Goal: Navigation & Orientation: Find specific page/section

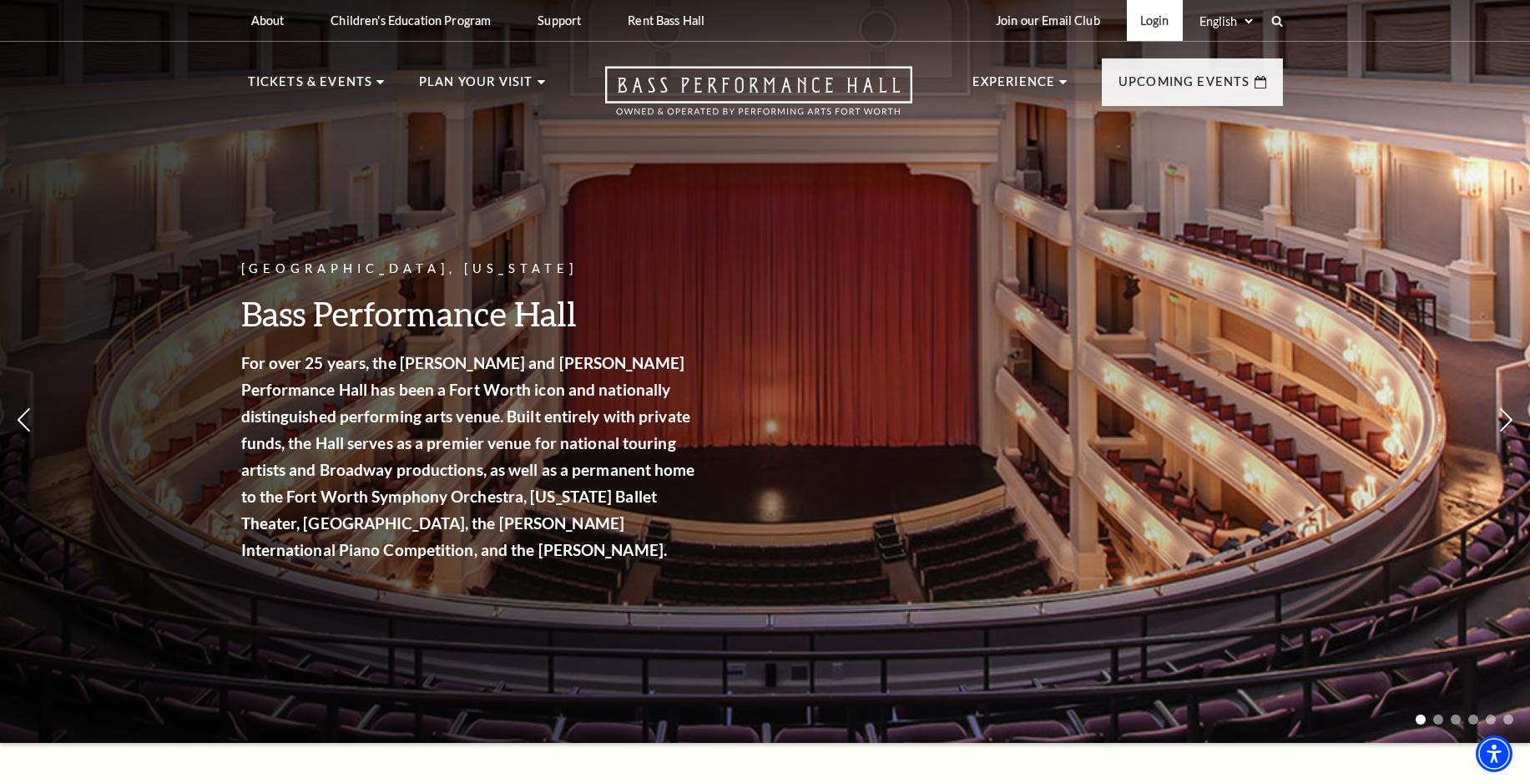
click at [1147, 28] on link "Login" at bounding box center [1154, 20] width 56 height 41
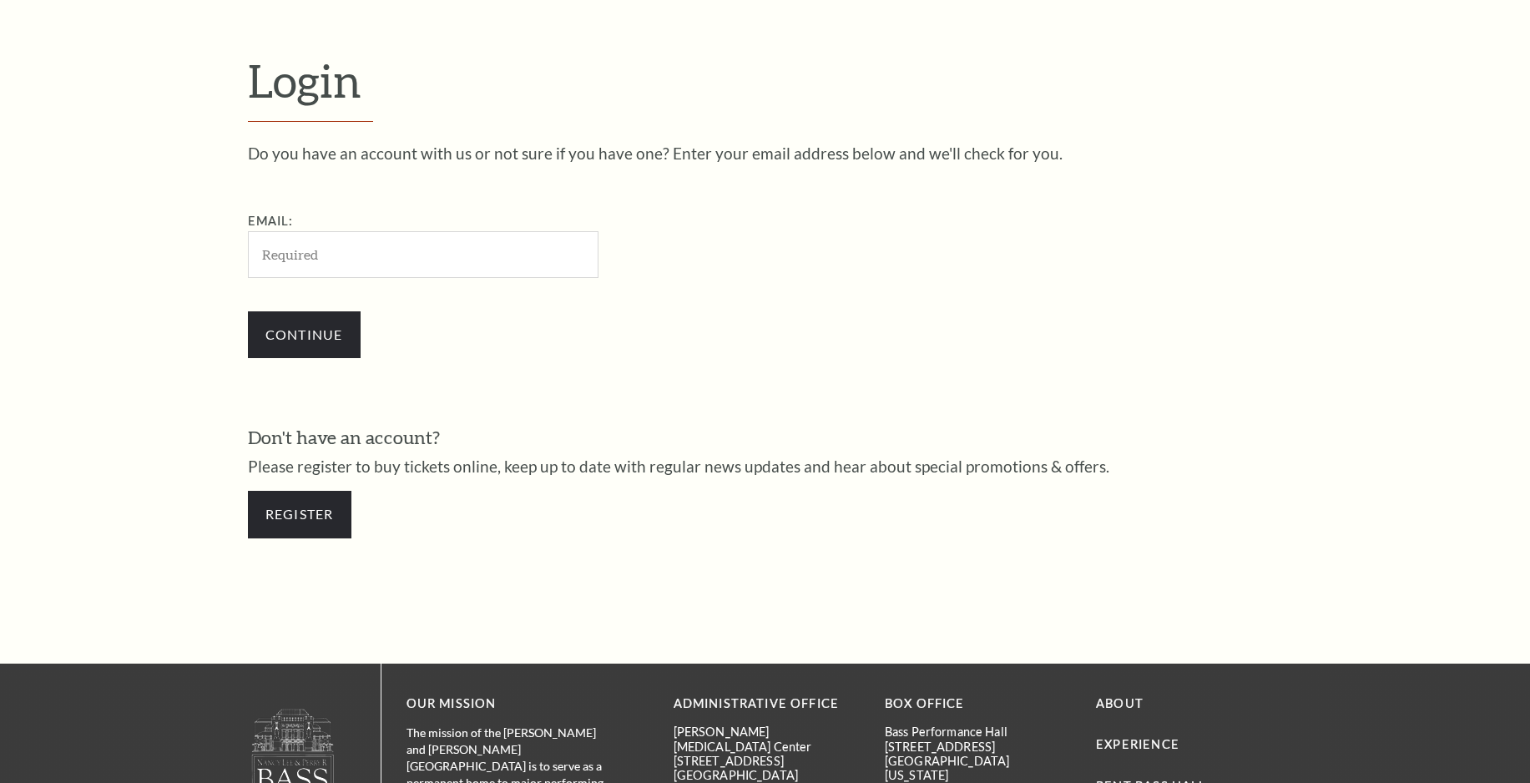
scroll to position [547, 0]
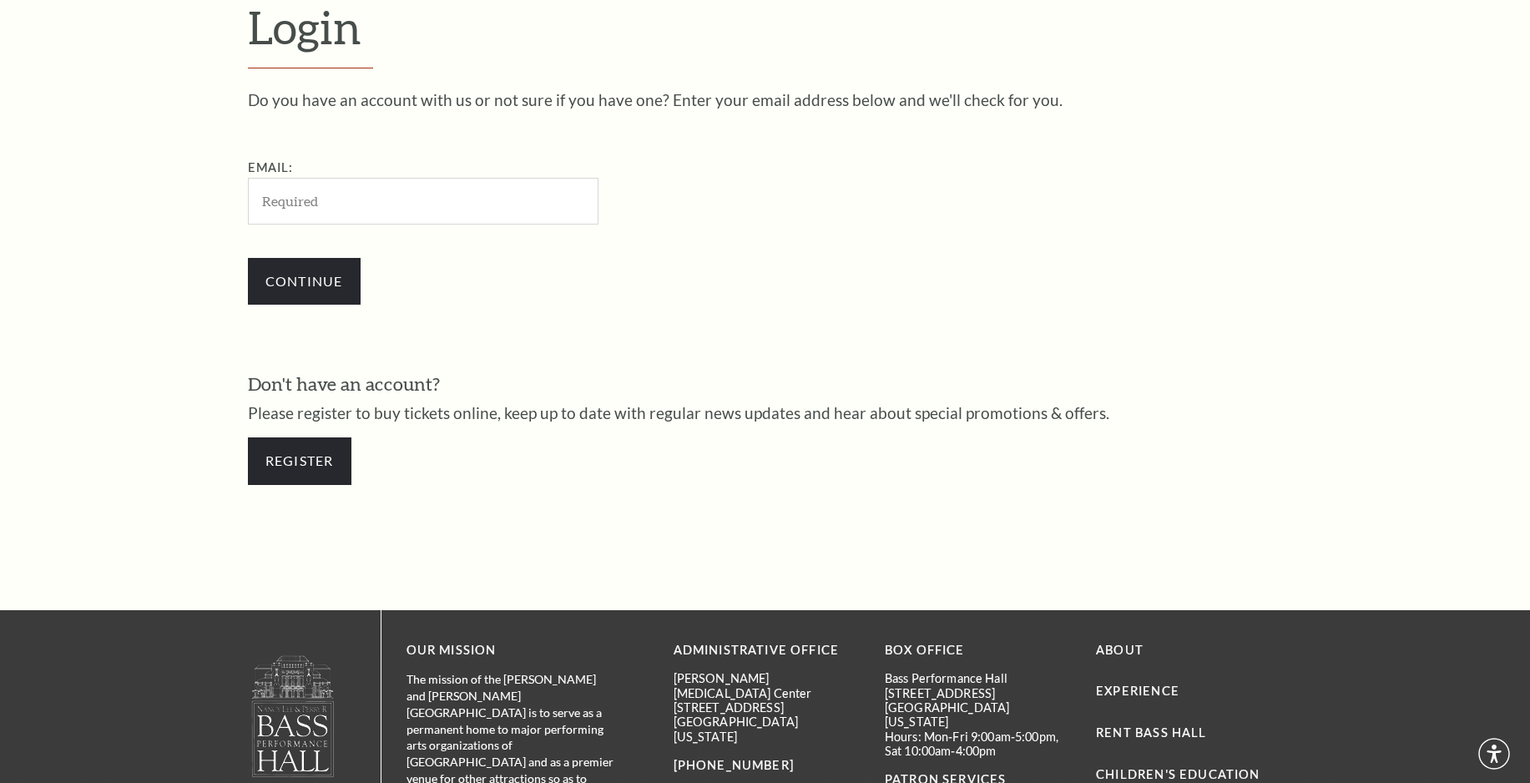
click at [467, 214] on input "Email:" at bounding box center [423, 201] width 350 height 46
type input "wangsongyuf@gmail.com"
click at [332, 295] on input "Continue" at bounding box center [304, 281] width 113 height 47
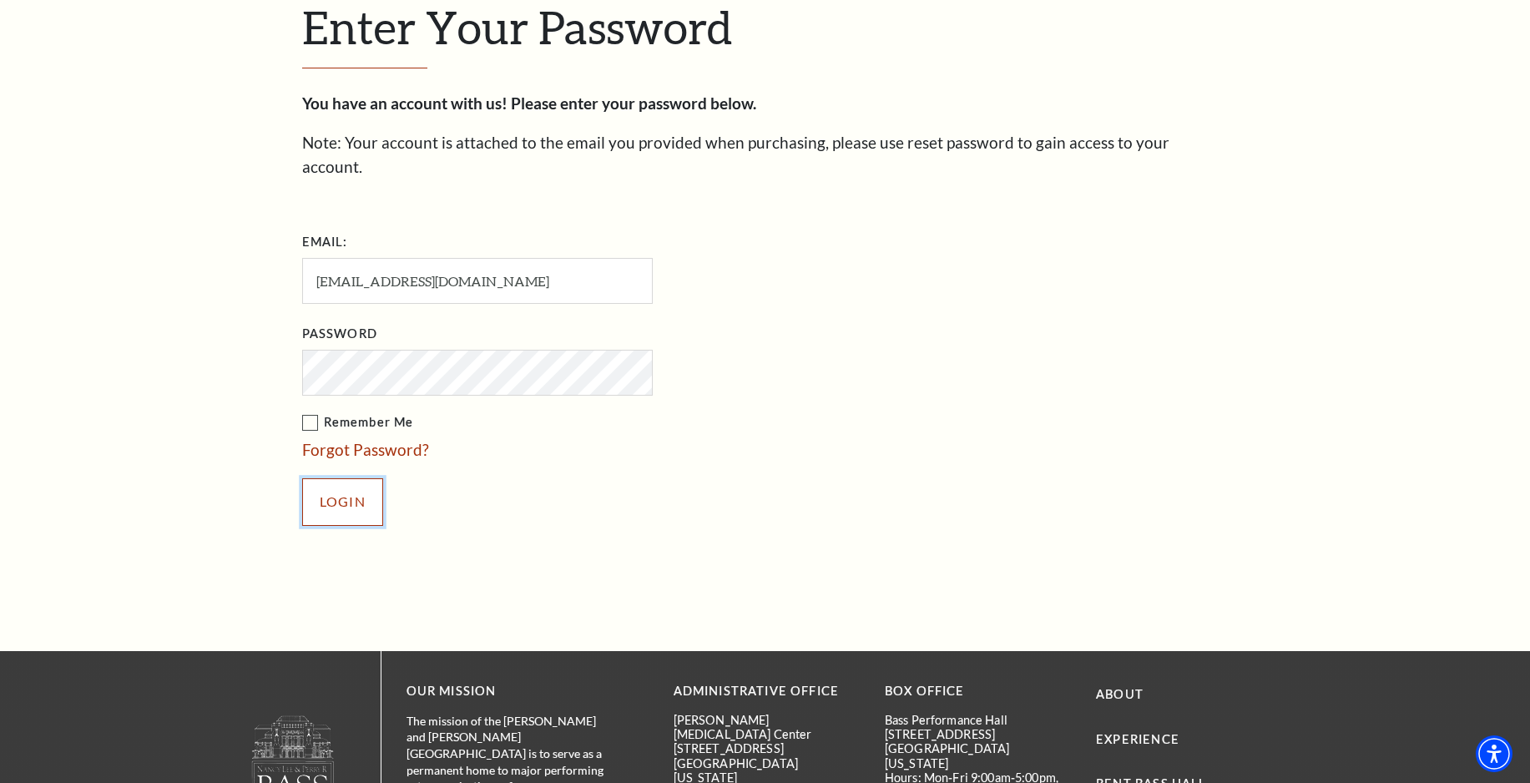
click at [350, 479] on input "Login" at bounding box center [342, 501] width 81 height 47
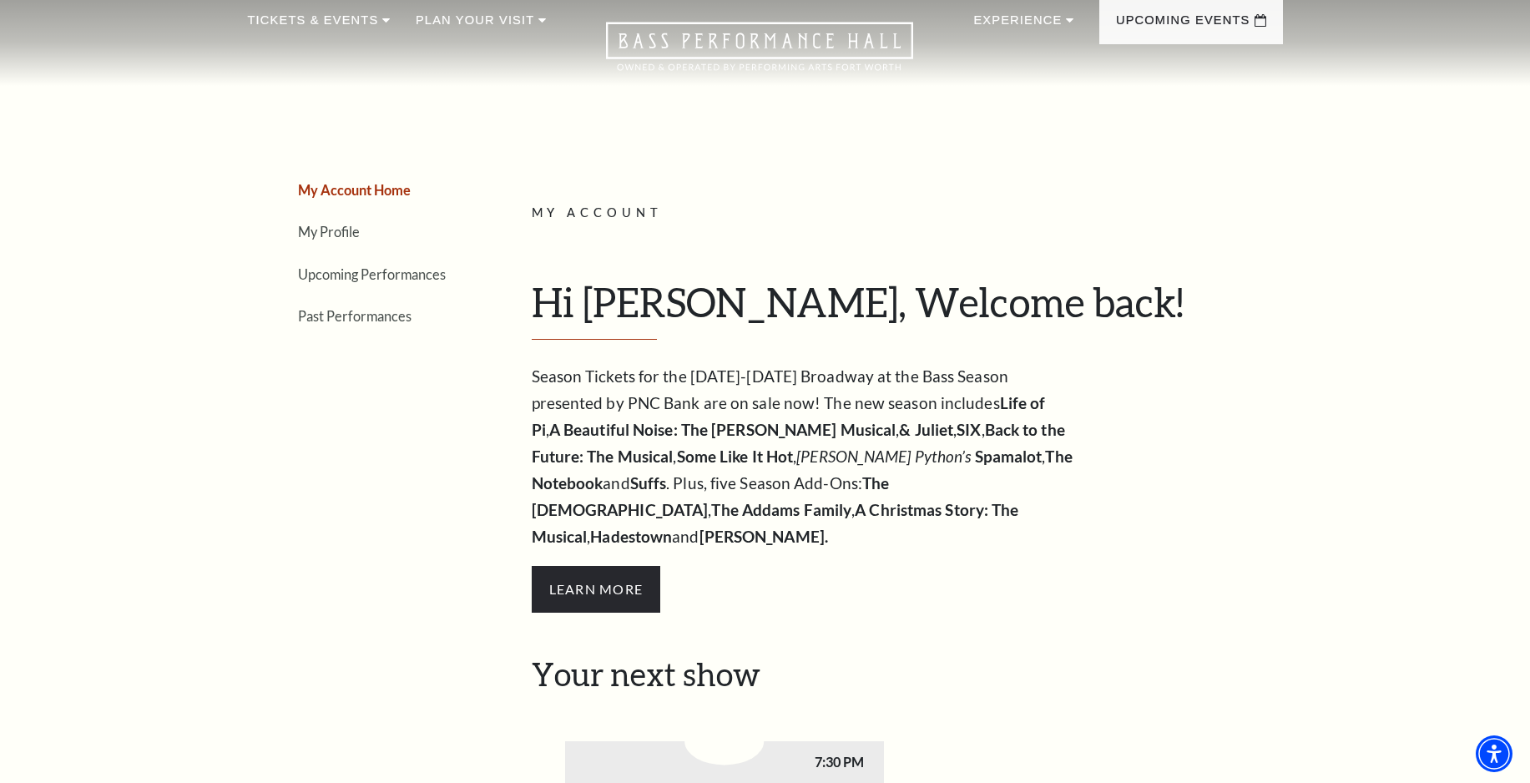
scroll to position [18, 0]
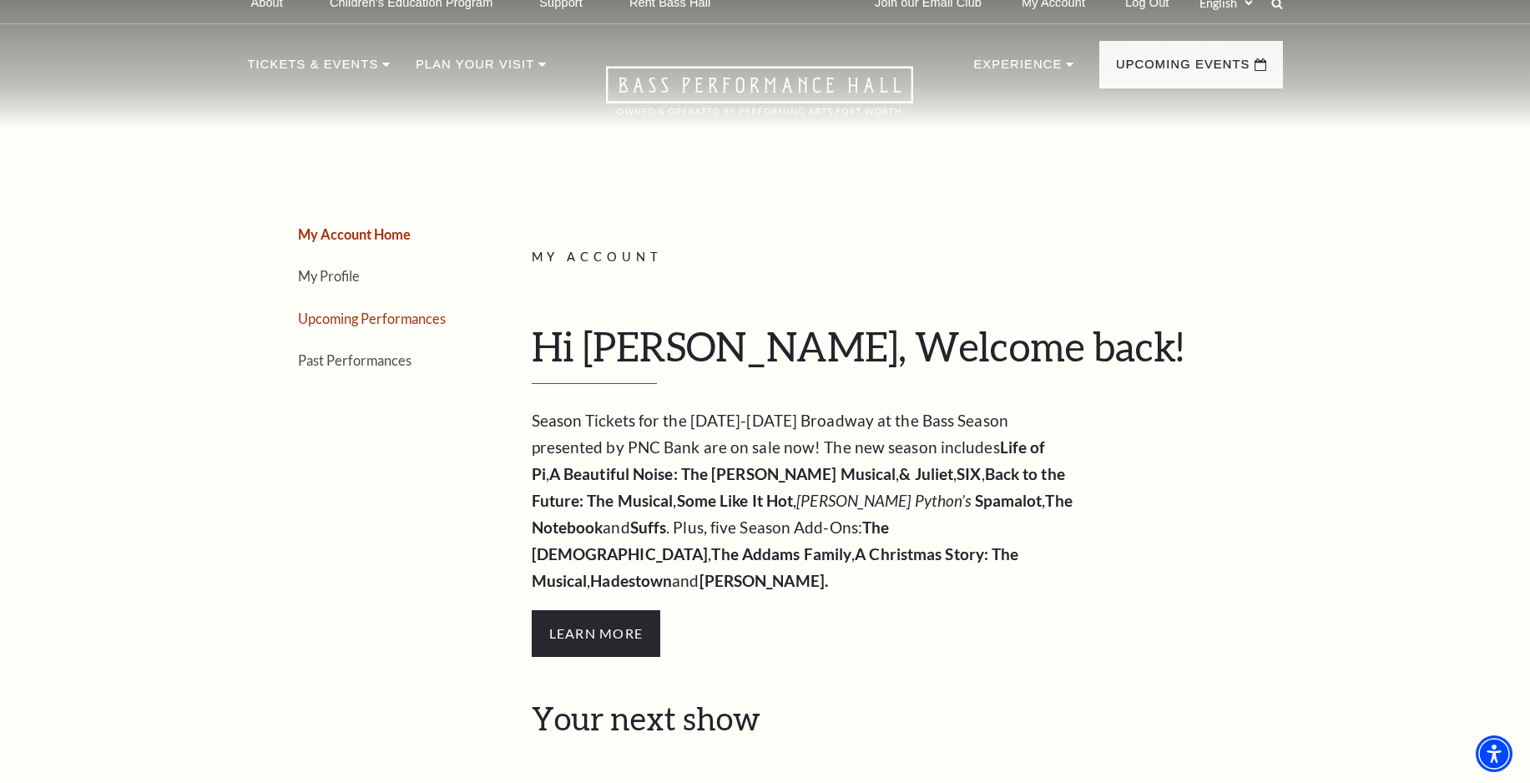
click at [419, 325] on link "Upcoming Performances" at bounding box center [372, 318] width 148 height 16
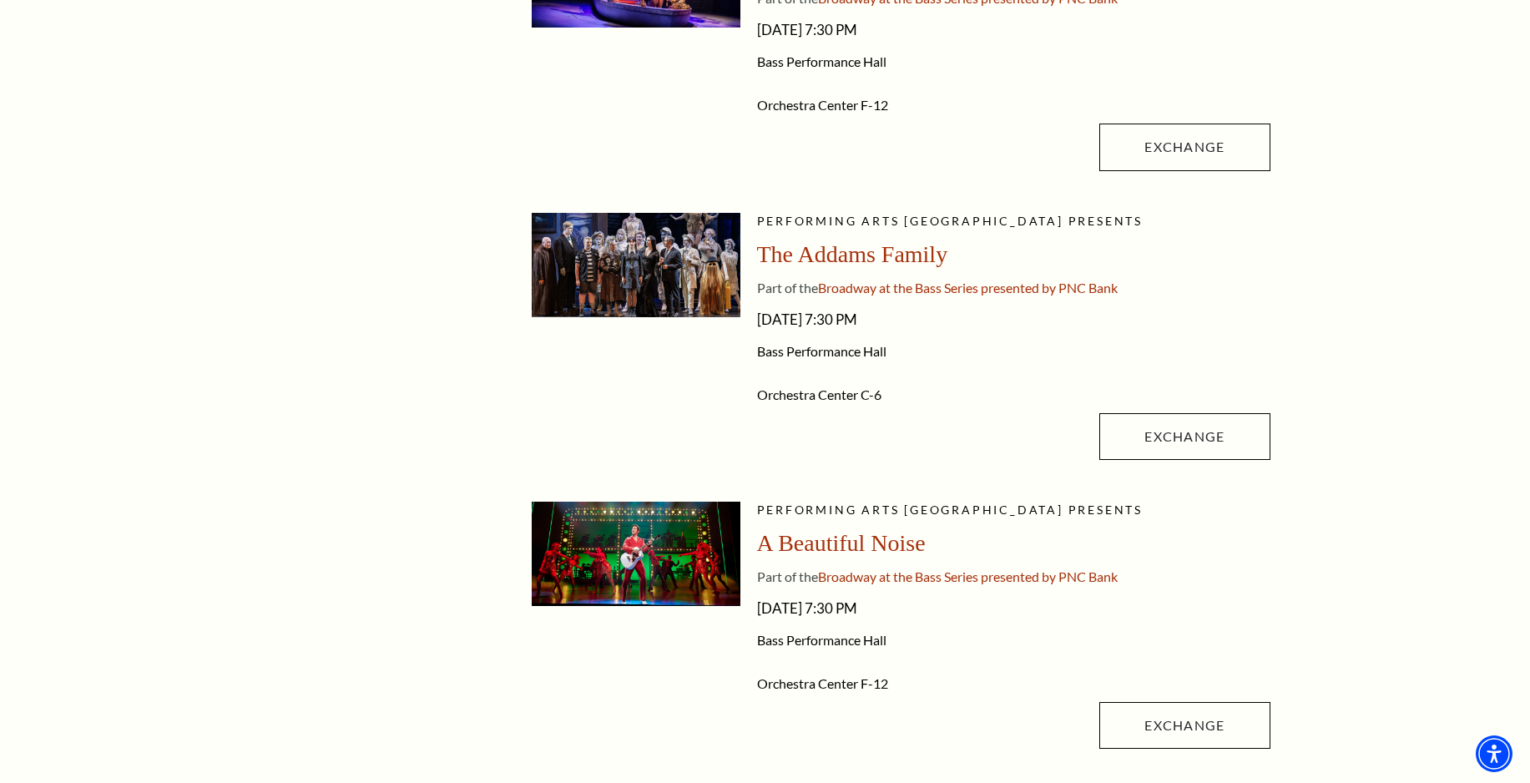
scroll to position [553, 0]
